Goal: Task Accomplishment & Management: Use online tool/utility

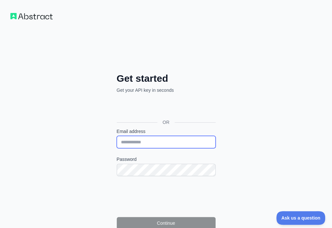
click at [117, 136] on input "Email address" at bounding box center [166, 142] width 99 height 12
paste input "**********"
type input "**********"
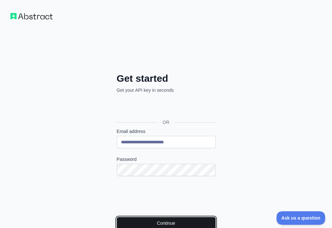
click at [117, 217] on button "Continue" at bounding box center [166, 223] width 99 height 12
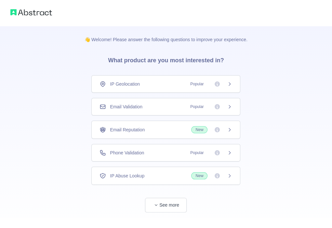
click at [160, 101] on div "Email Validation Popular" at bounding box center [165, 107] width 149 height 18
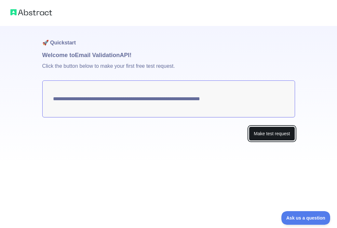
click at [275, 137] on button "Make test request" at bounding box center [272, 134] width 46 height 15
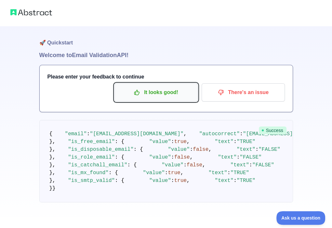
click at [143, 96] on p "It looks good!" at bounding box center [155, 92] width 73 height 11
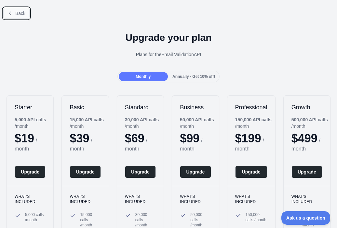
click at [15, 12] on span "Back" at bounding box center [20, 13] width 10 height 5
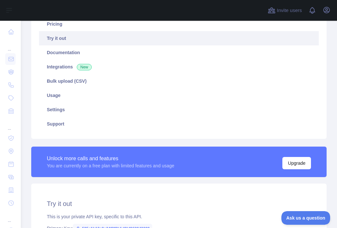
scroll to position [130, 0]
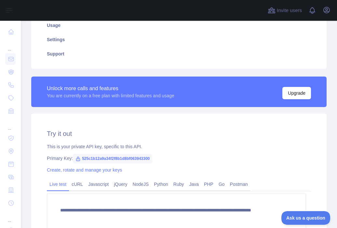
click at [104, 158] on span "525c1b12a9a34f2f8b1d8bf063943300" at bounding box center [112, 159] width 79 height 10
copy span "525c1b12a9a34f2f8b1d8bf063943300"
